Goal: Information Seeking & Learning: Learn about a topic

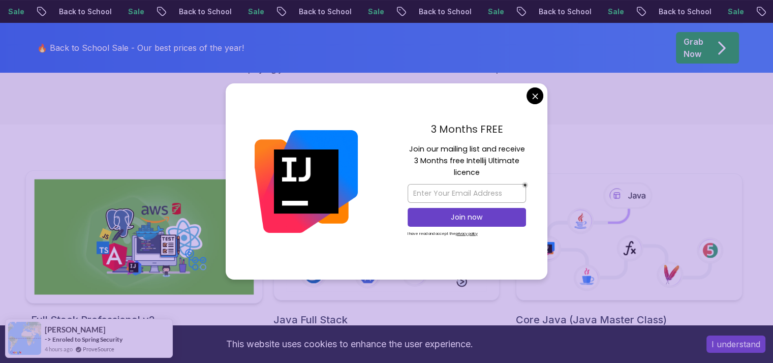
scroll to position [211, 0]
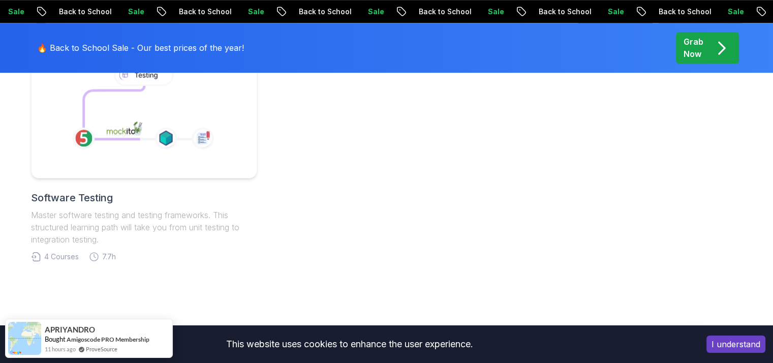
scroll to position [395, 0]
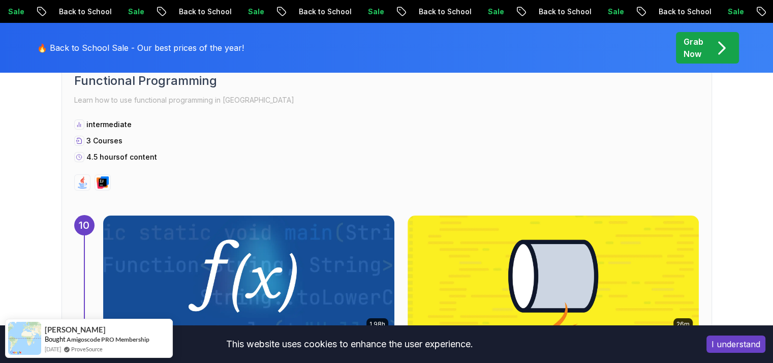
scroll to position [3897, 0]
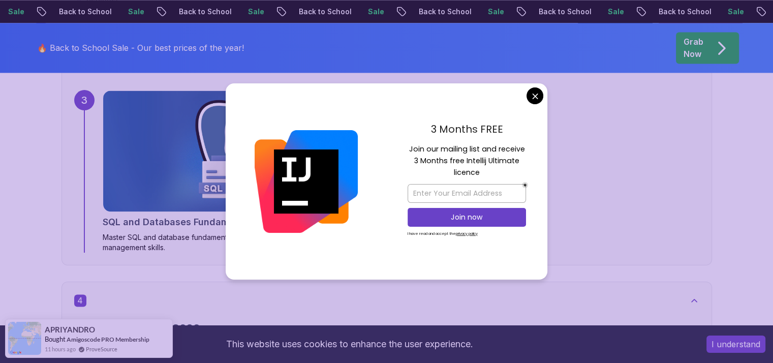
scroll to position [1574, 0]
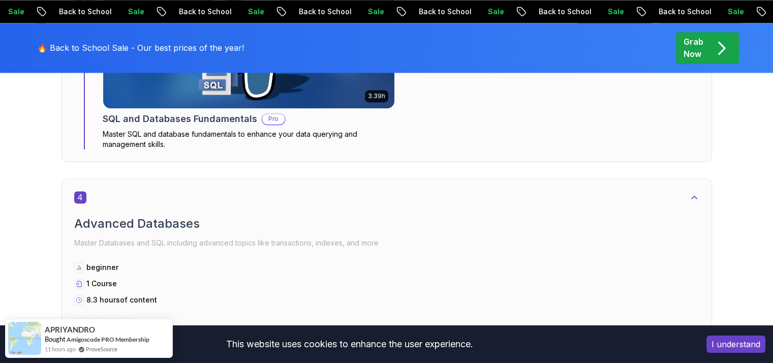
click at [536, 94] on body "Sale Back to School Sale Back to School Sale Back to School Sale Back to School…" at bounding box center [386, 180] width 773 height 3509
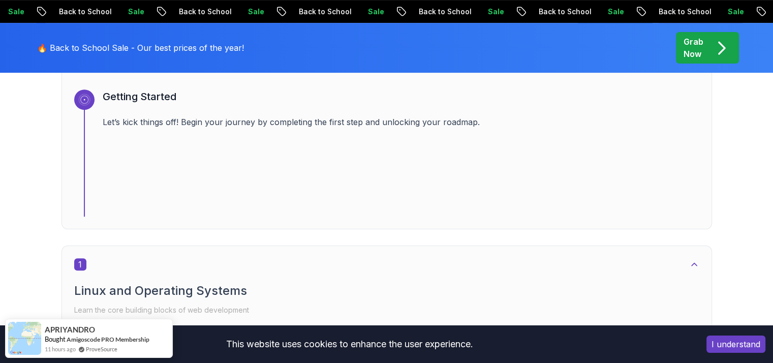
scroll to position [0, 0]
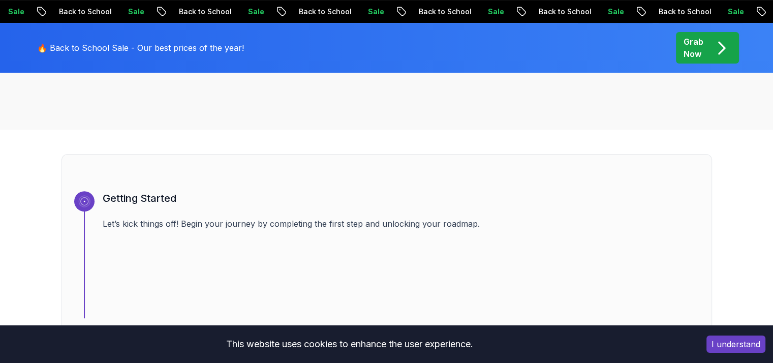
scroll to position [471, 0]
